Goal: Information Seeking & Learning: Check status

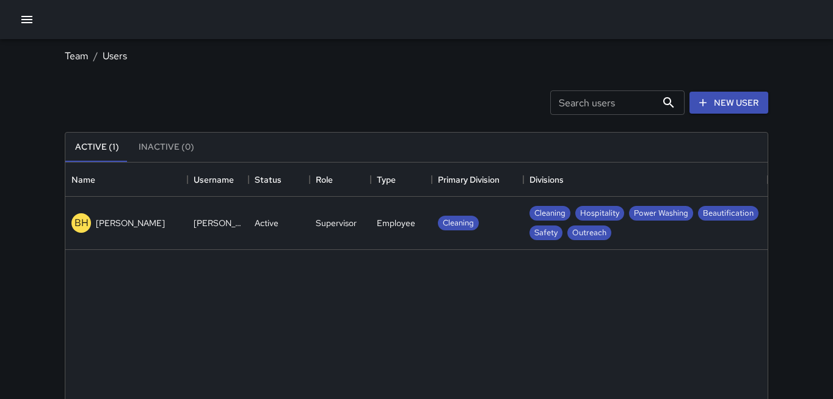
scroll to position [550, 703]
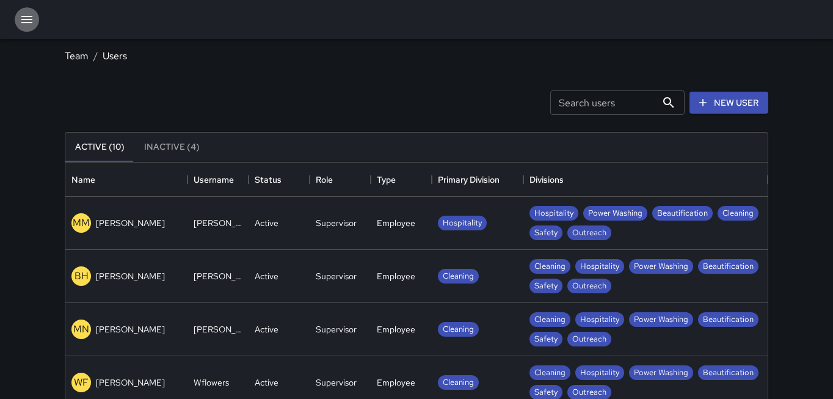
click at [28, 24] on icon "button" at bounding box center [27, 19] width 15 height 15
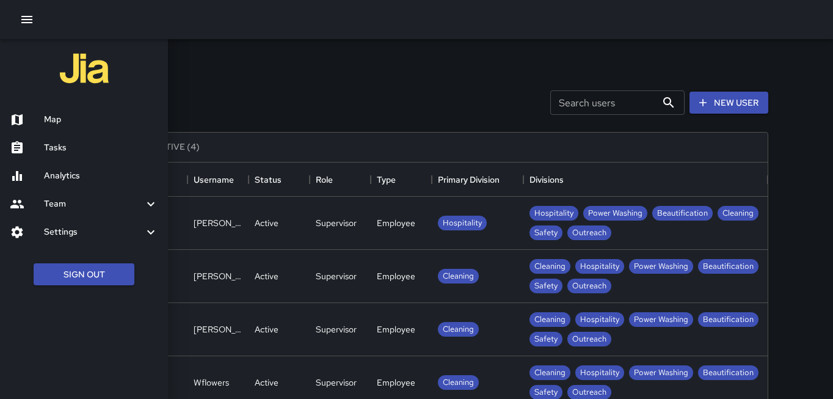
click at [64, 172] on h6 "Analytics" at bounding box center [101, 175] width 114 height 13
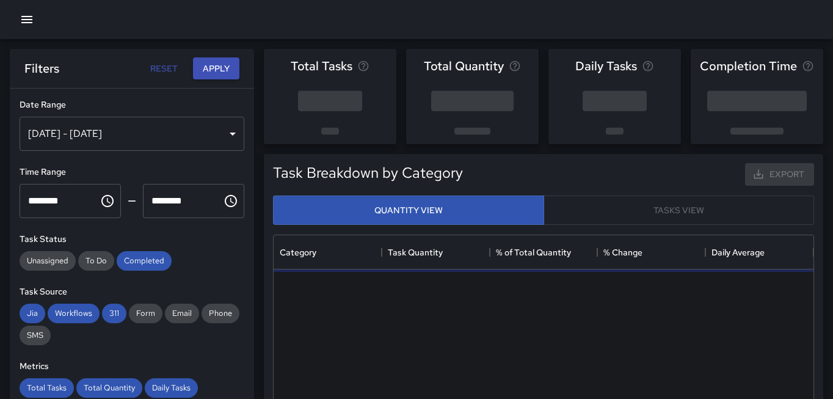
scroll to position [365, 540]
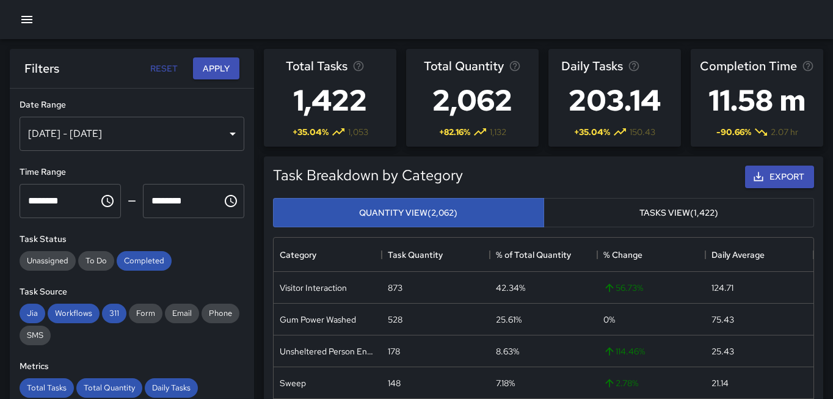
click at [238, 138] on div "[DATE] - [DATE]" at bounding box center [132, 134] width 225 height 34
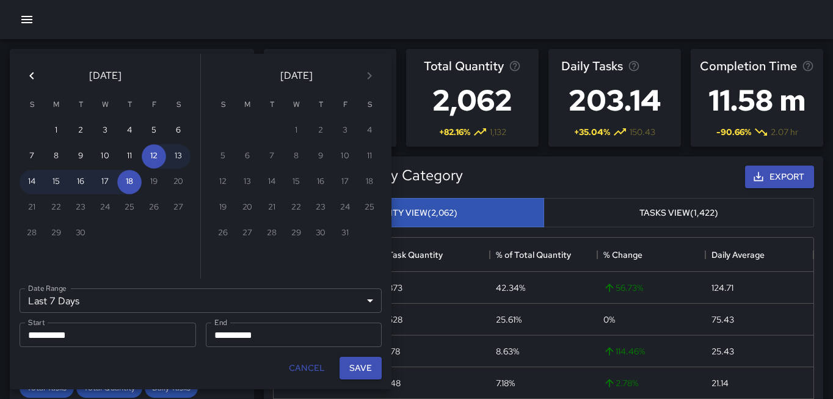
click at [34, 76] on icon "Previous month" at bounding box center [31, 75] width 15 height 15
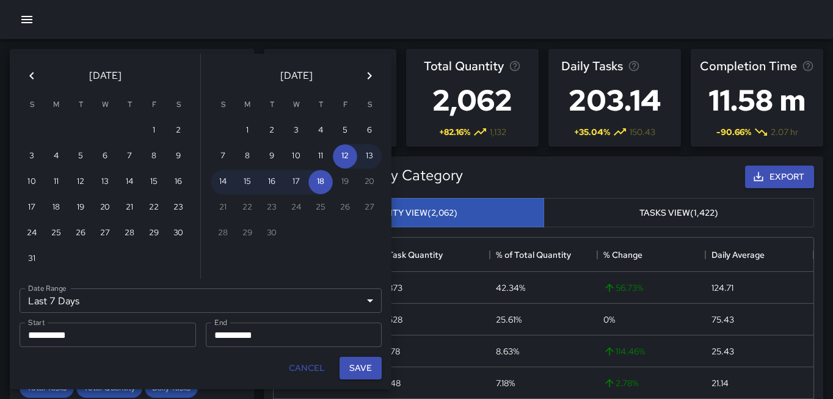
click at [34, 76] on icon "Previous month" at bounding box center [31, 75] width 15 height 15
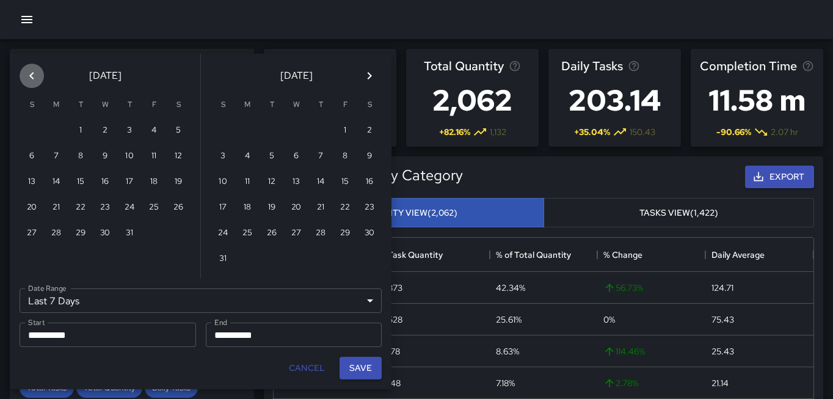
click at [34, 76] on icon "Previous month" at bounding box center [31, 75] width 15 height 15
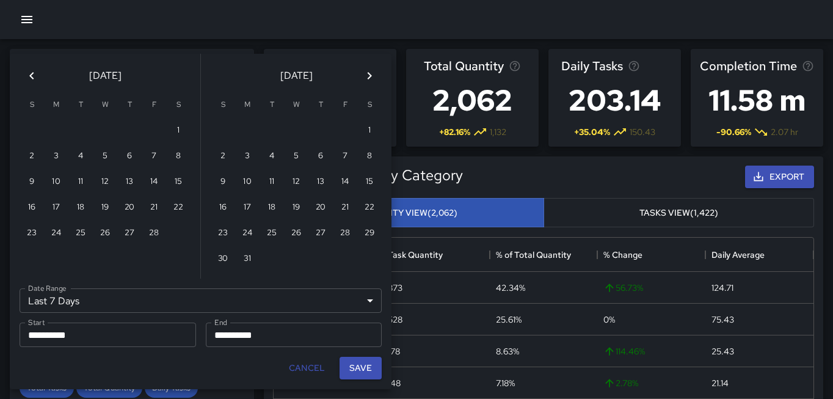
click at [34, 76] on icon "Previous month" at bounding box center [31, 75] width 15 height 15
click at [108, 133] on button "1" at bounding box center [105, 131] width 24 height 24
type input "******"
type input "**********"
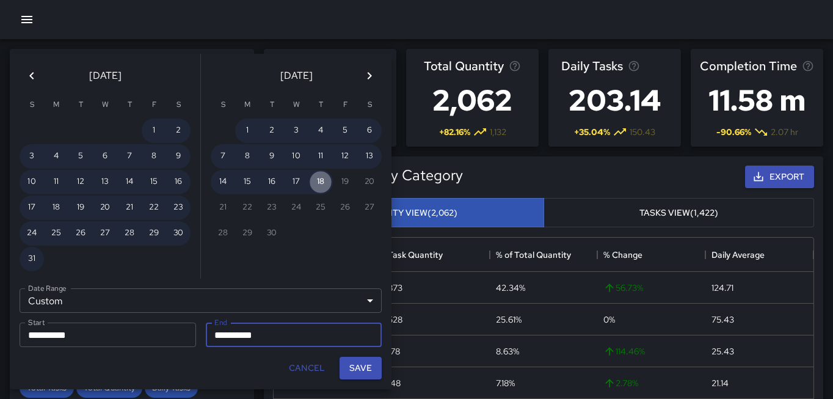
click at [324, 178] on button "18" at bounding box center [320, 182] width 24 height 24
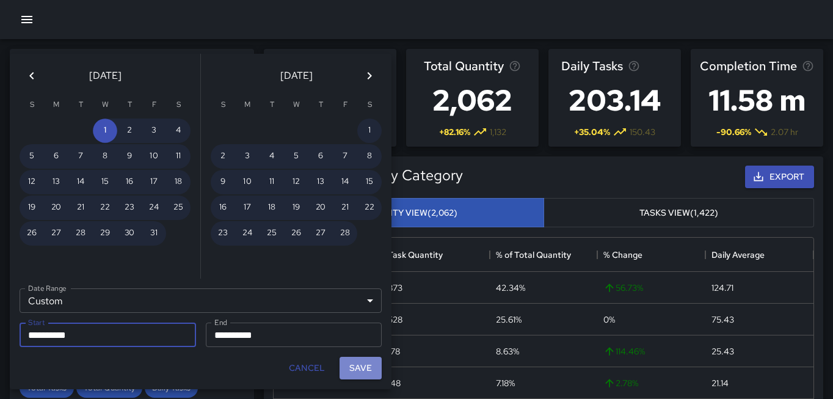
click at [367, 365] on button "Save" at bounding box center [361, 368] width 42 height 23
type input "**********"
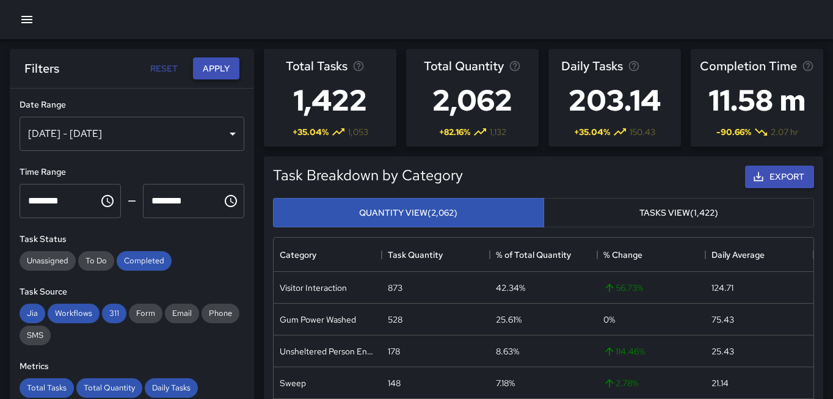
click at [216, 64] on button "Apply" at bounding box center [216, 68] width 46 height 23
